Goal: Complete application form

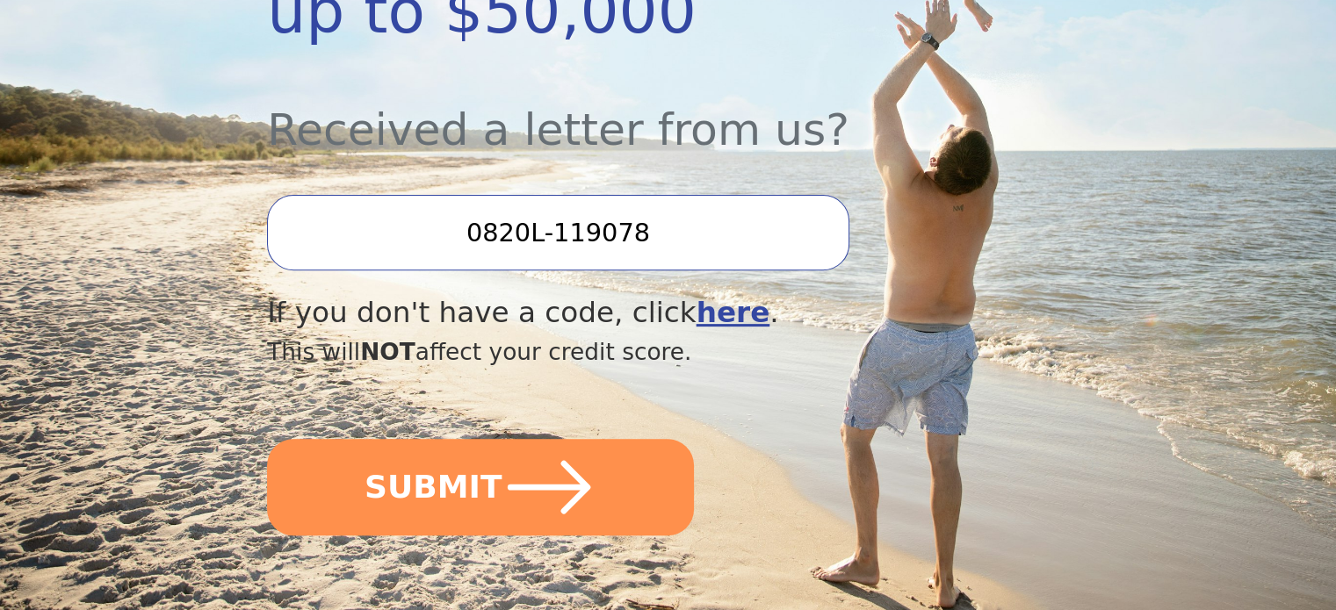
scroll to position [615, 0]
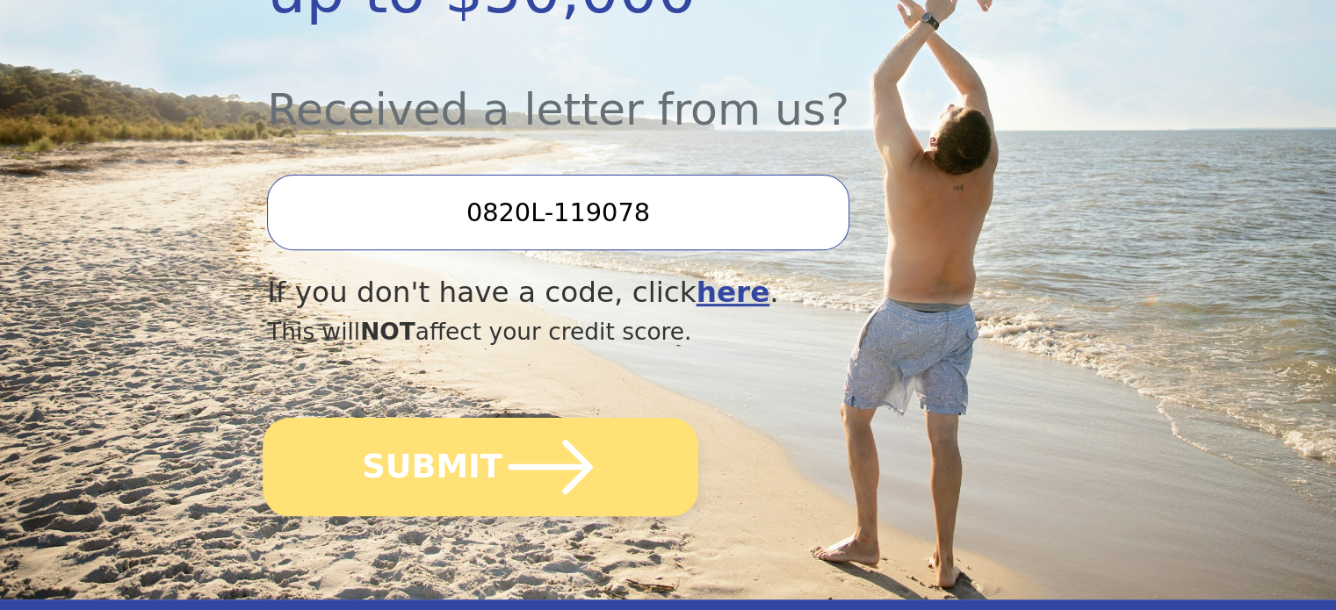
click at [450, 418] on button "SUBMIT" at bounding box center [481, 467] width 436 height 98
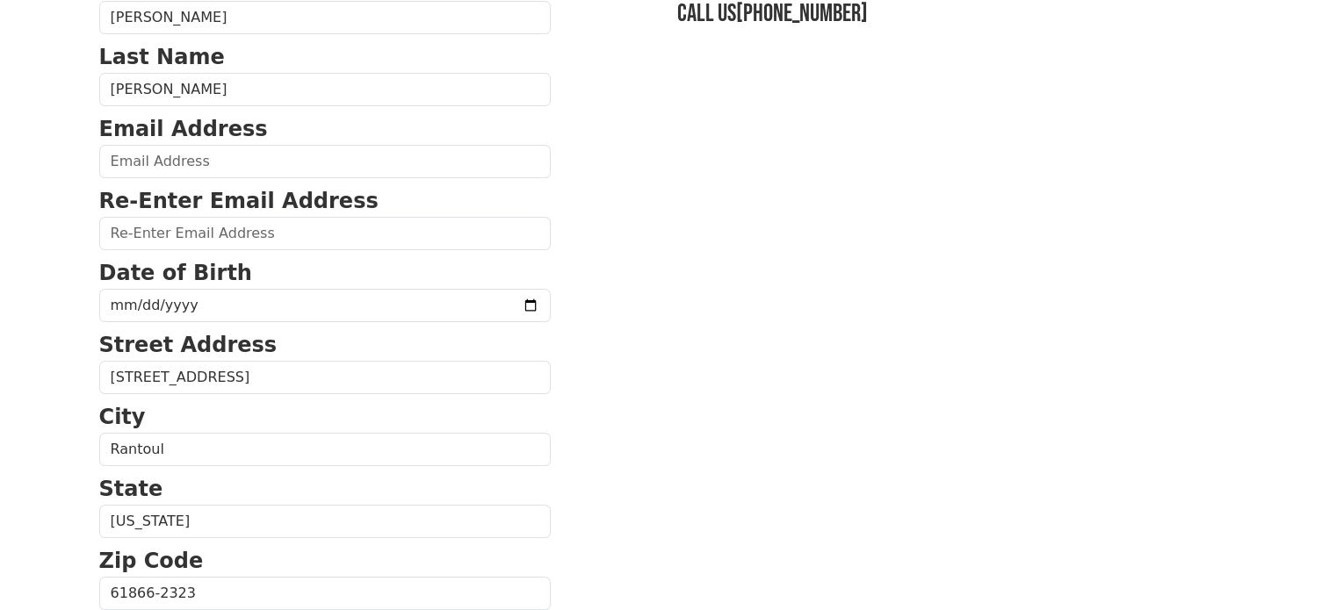
scroll to position [176, 0]
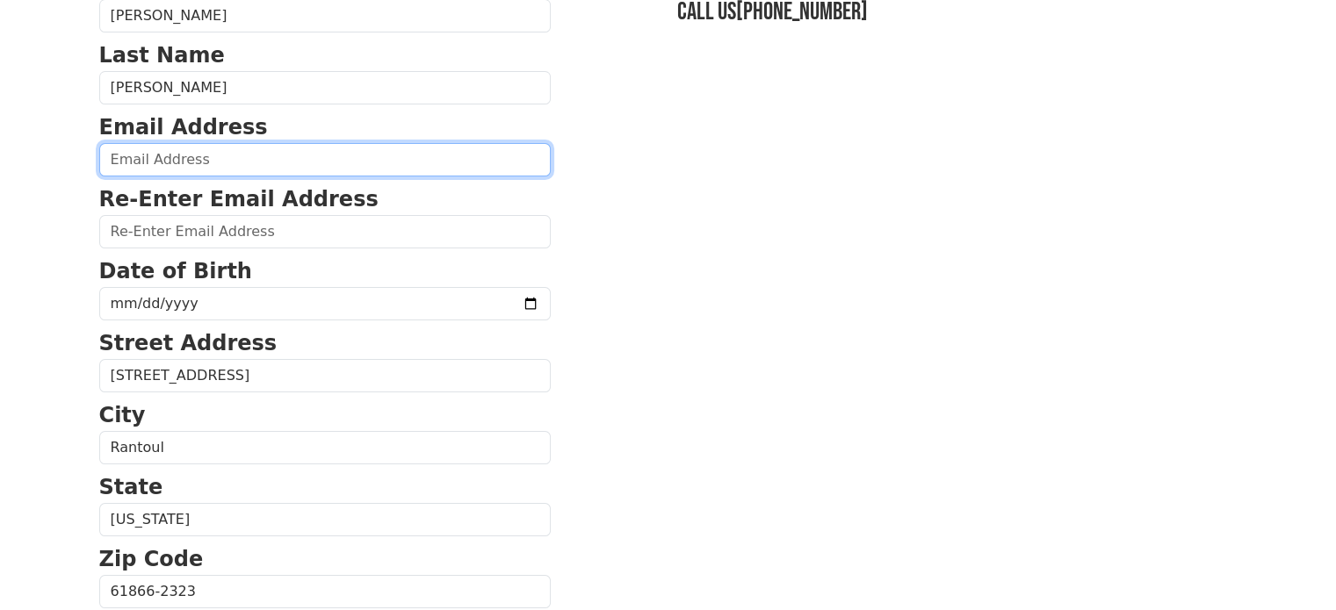
click at [193, 158] on input "email" at bounding box center [324, 159] width 451 height 33
type input "[EMAIL_ADDRESS][DOMAIN_NAME]"
type input "[PHONE_NUMBER]"
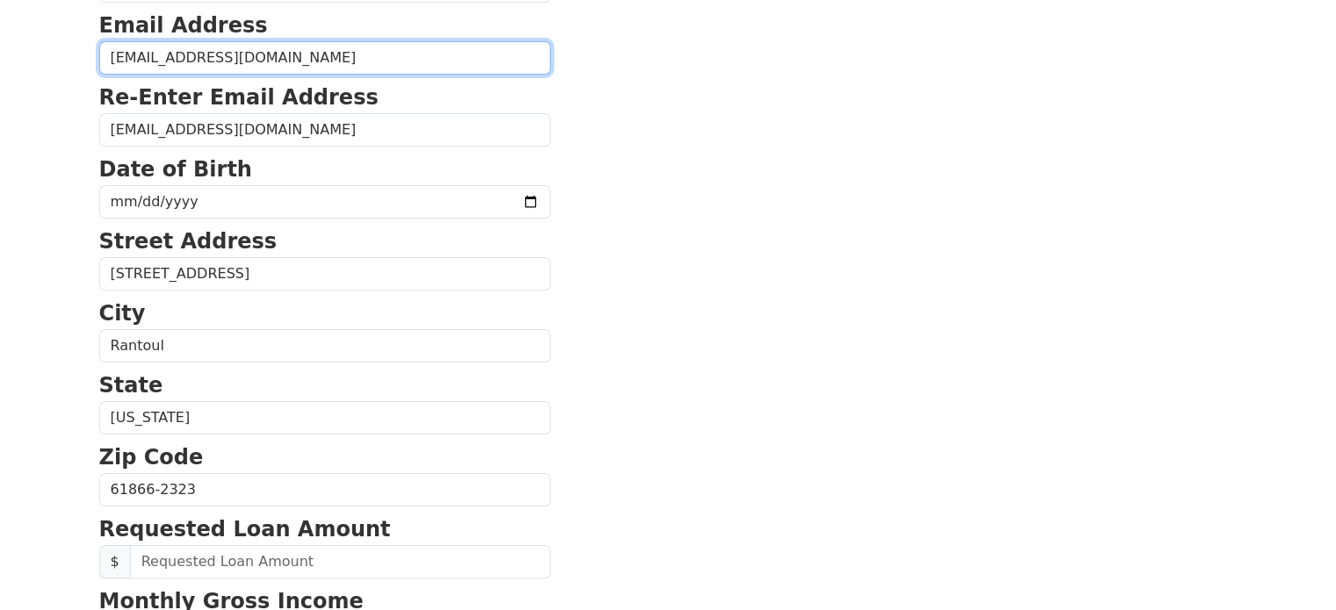
scroll to position [235, 0]
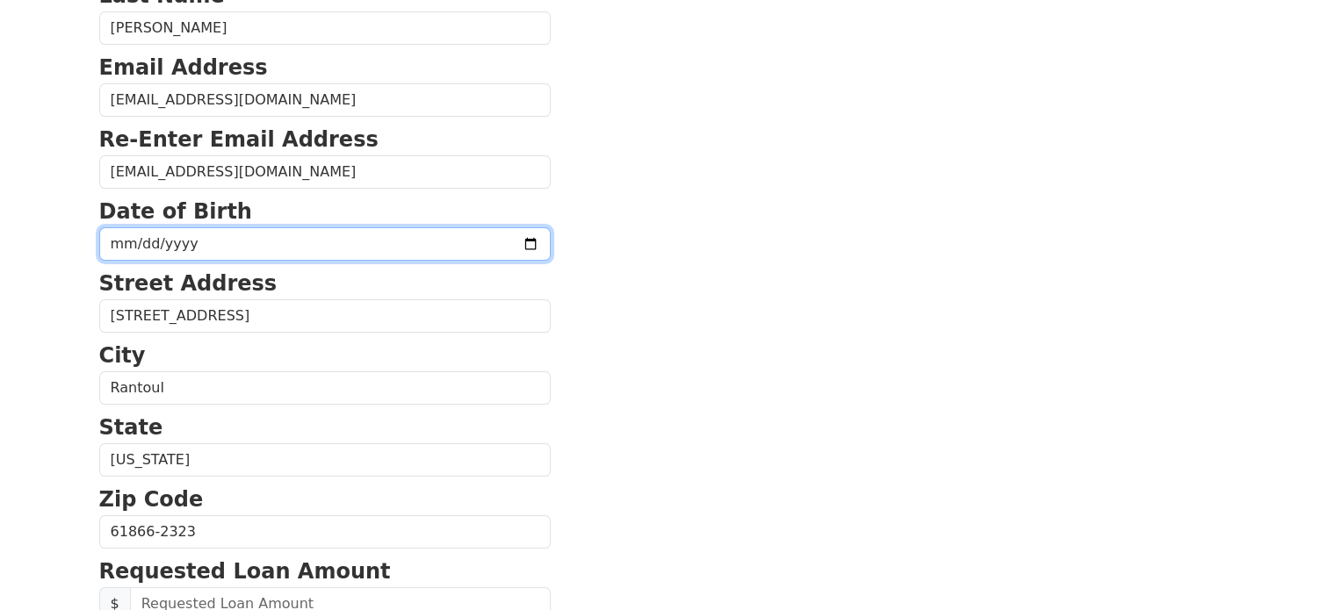
click at [357, 238] on input "date" at bounding box center [324, 243] width 451 height 33
type input "[DATE]"
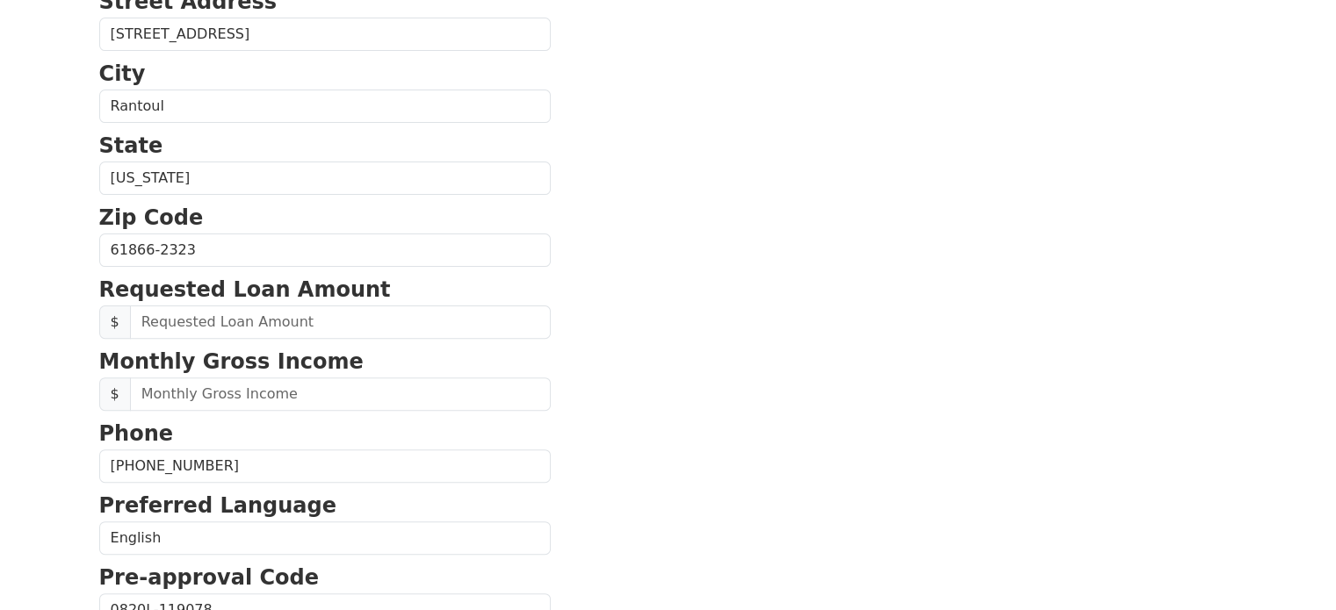
scroll to position [587, 0]
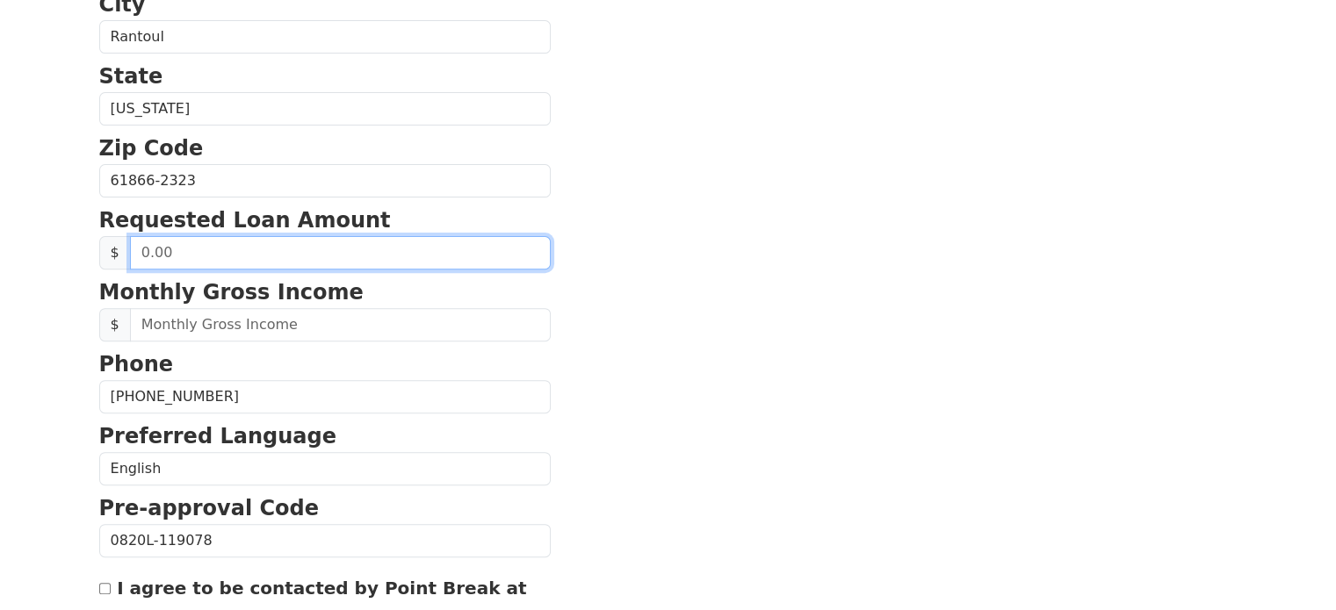
click at [299, 241] on input "text" at bounding box center [340, 252] width 421 height 33
type input "50,000.00"
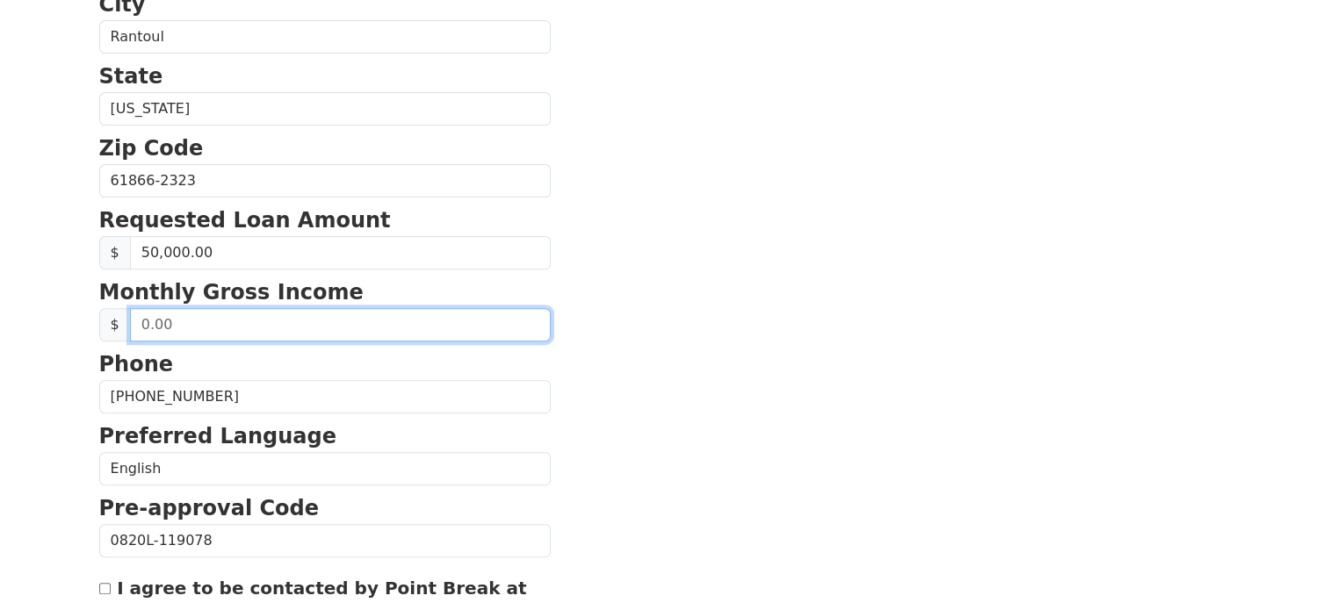
click at [312, 322] on input "text" at bounding box center [340, 324] width 421 height 33
type input "11,000.00"
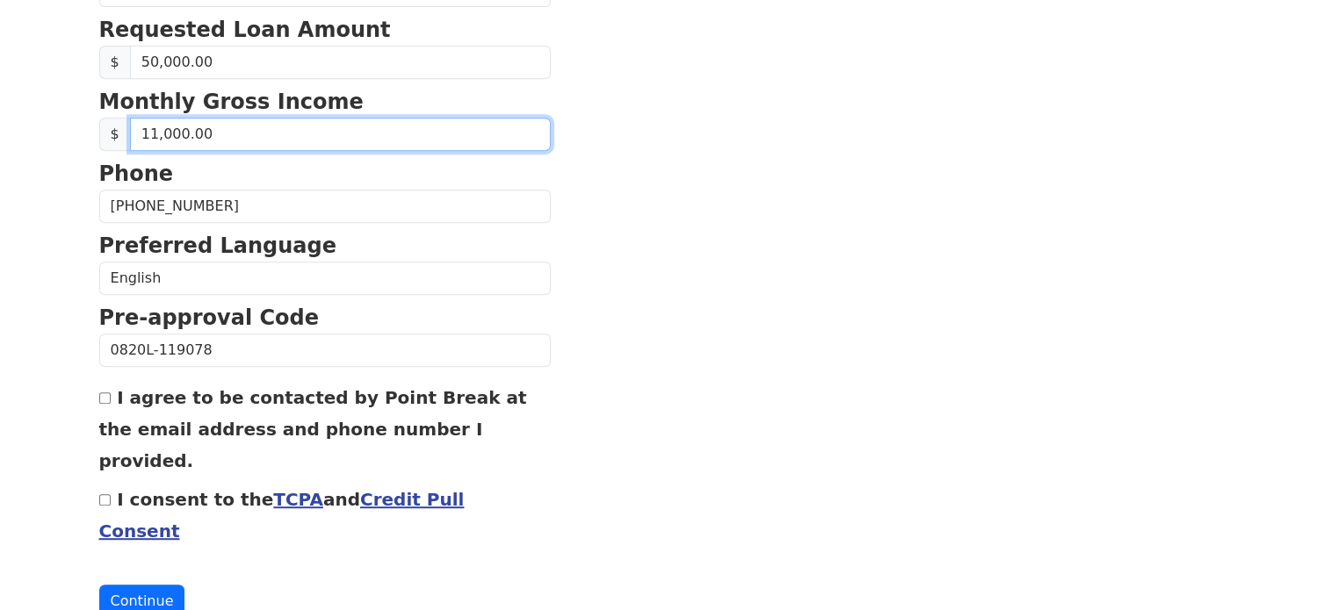
scroll to position [782, 0]
